Goal: Transaction & Acquisition: Download file/media

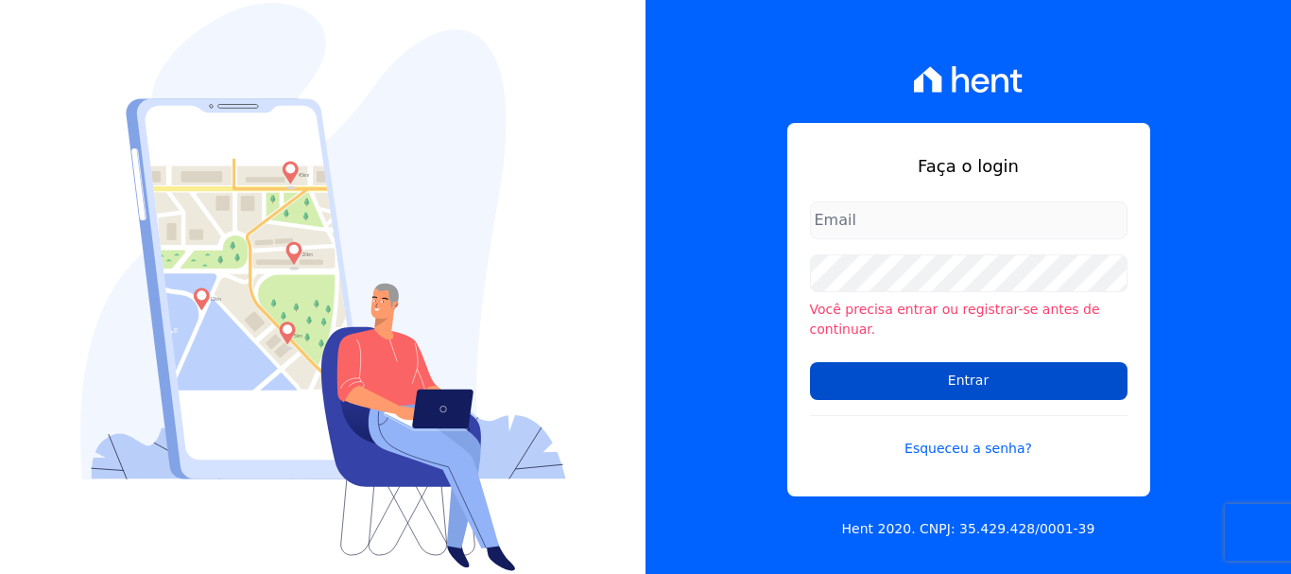
type input "[EMAIL_ADDRESS][DOMAIN_NAME]"
click at [965, 367] on input "Entrar" at bounding box center [969, 381] width 318 height 38
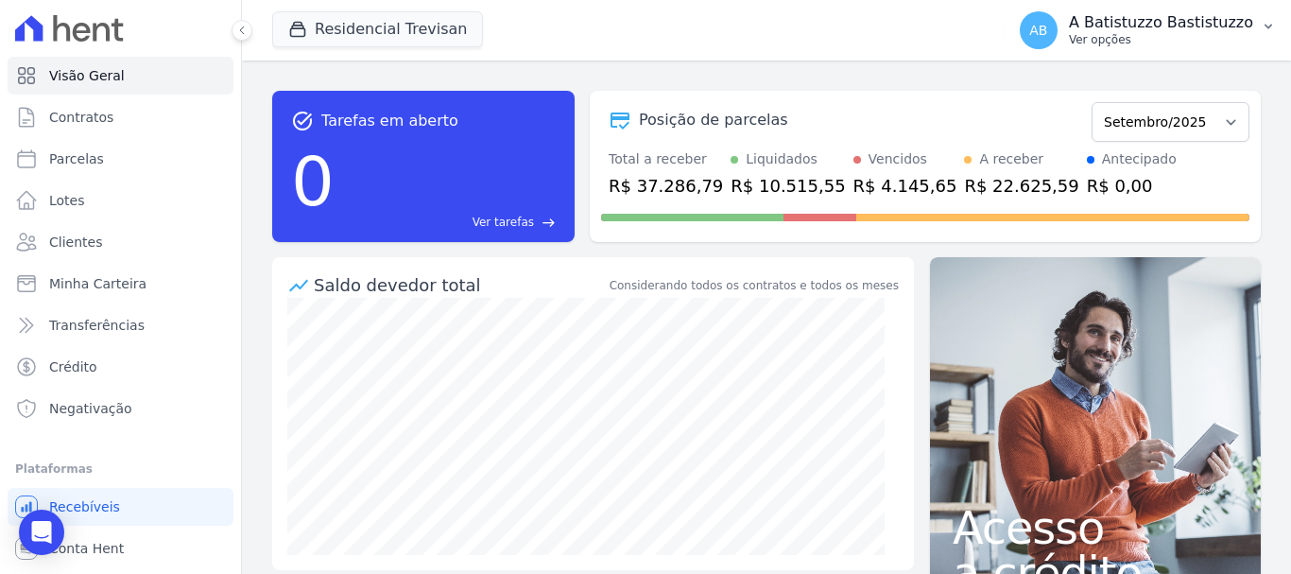
click at [1047, 24] on span "AB" at bounding box center [1038, 30] width 18 height 13
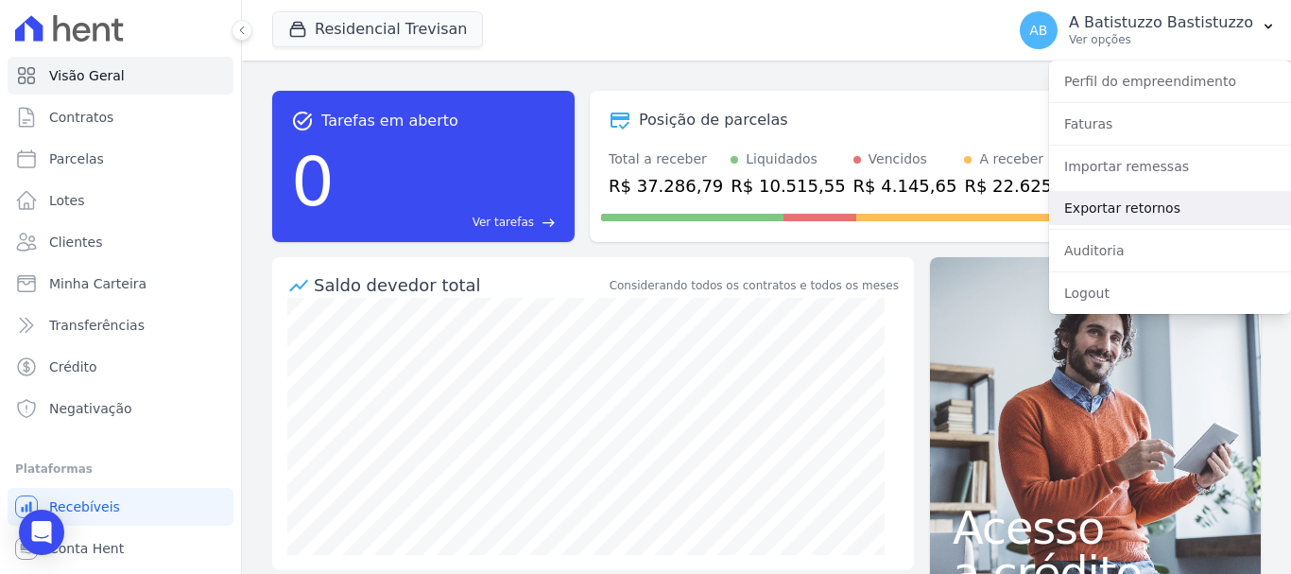
click at [1064, 203] on link "Exportar retornos" at bounding box center [1170, 208] width 242 height 34
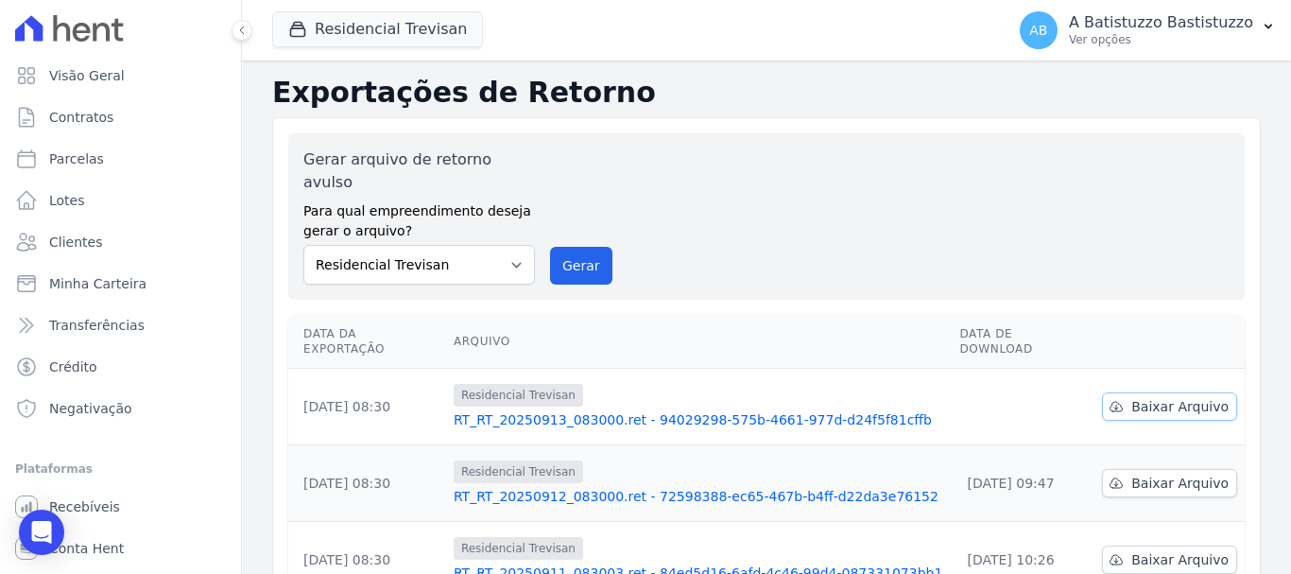
click at [1177, 397] on span "Baixar Arquivo" at bounding box center [1179, 406] width 97 height 19
click at [615, 410] on link "RT_RT_20250913_083000.ret - 94029298-575b-4661-977d-d24f5f81cffb" at bounding box center [699, 419] width 491 height 19
